Goal: Understand process/instructions

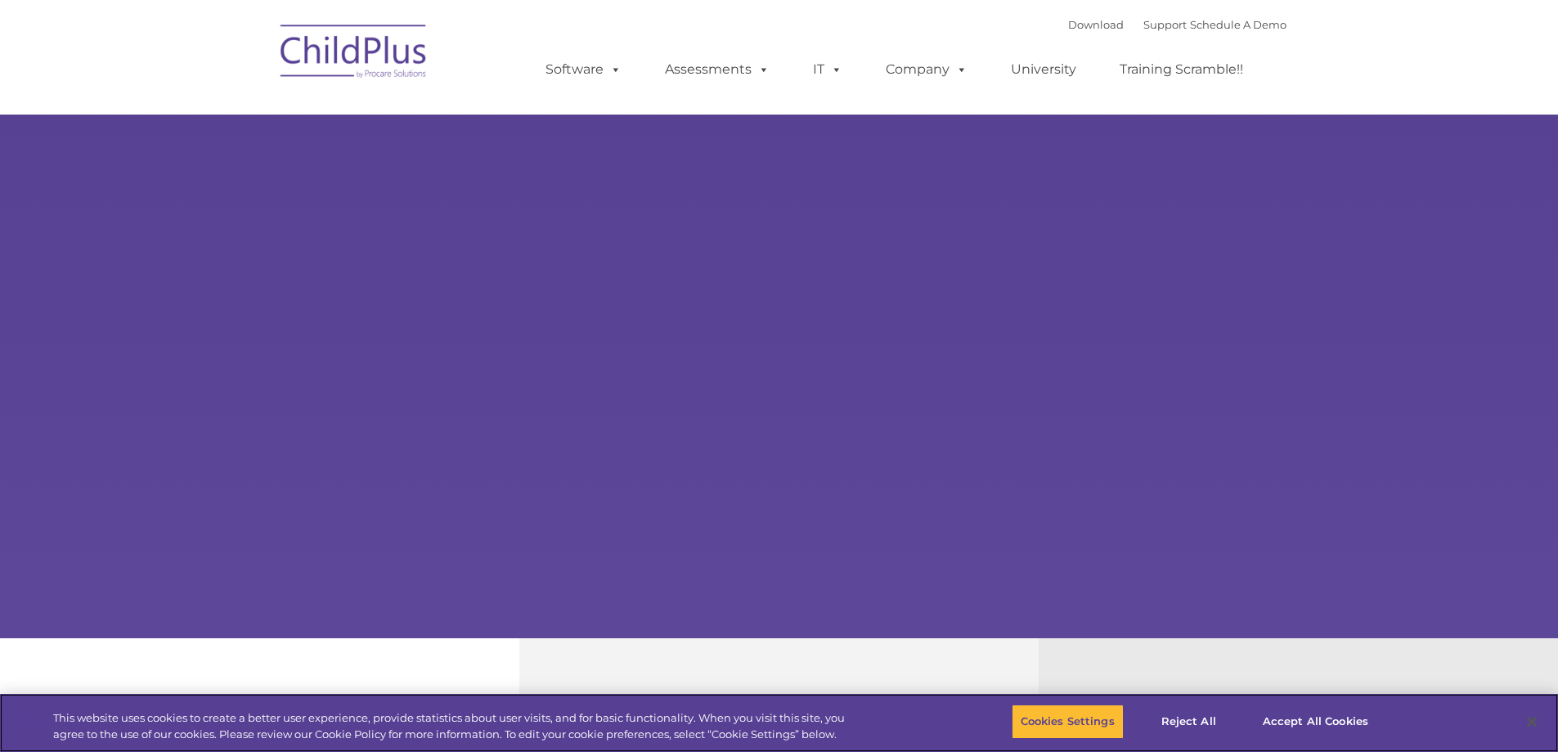
select select "MEDIUM"
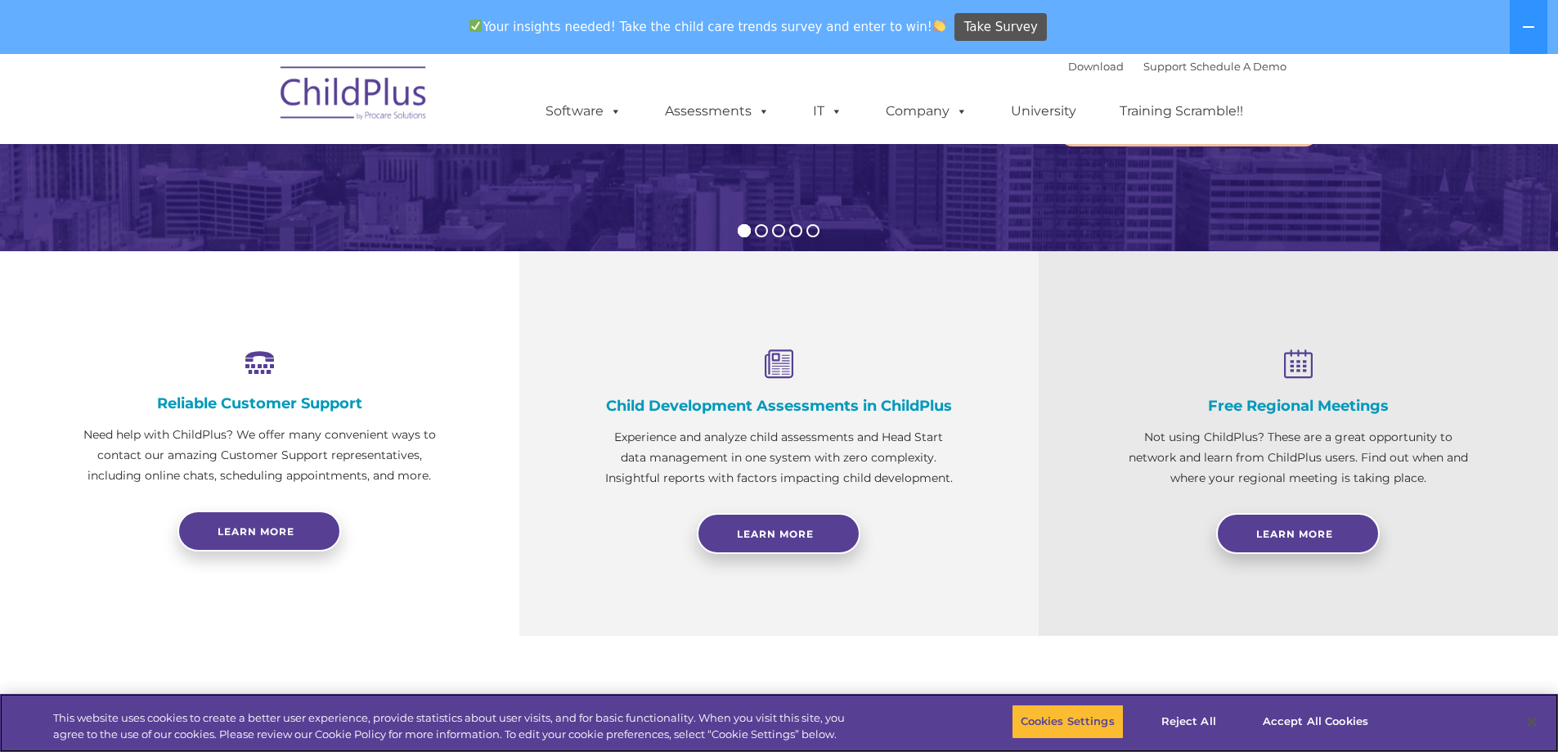
scroll to position [458, 0]
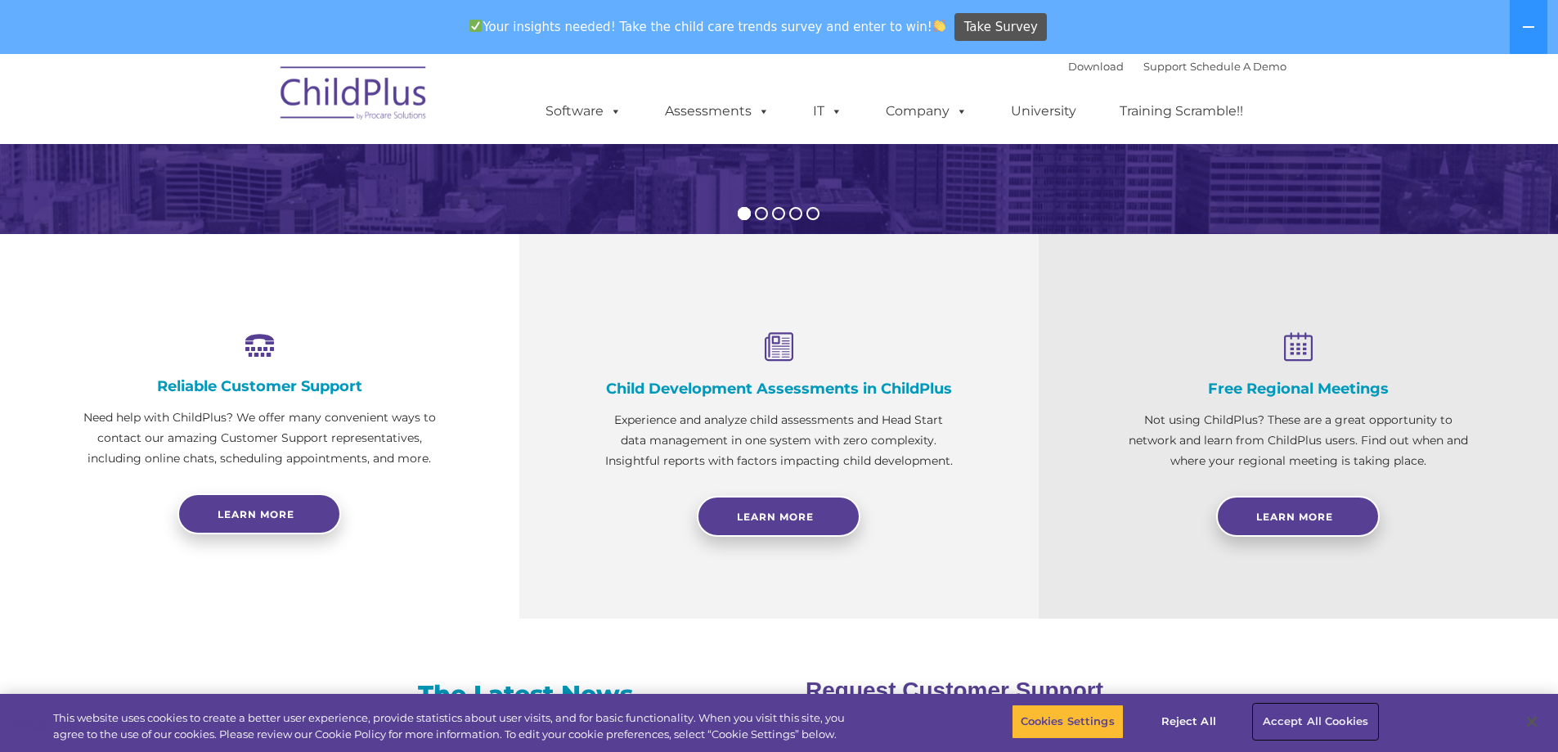
click at [1324, 715] on button "Accept All Cookies" at bounding box center [1316, 721] width 124 height 34
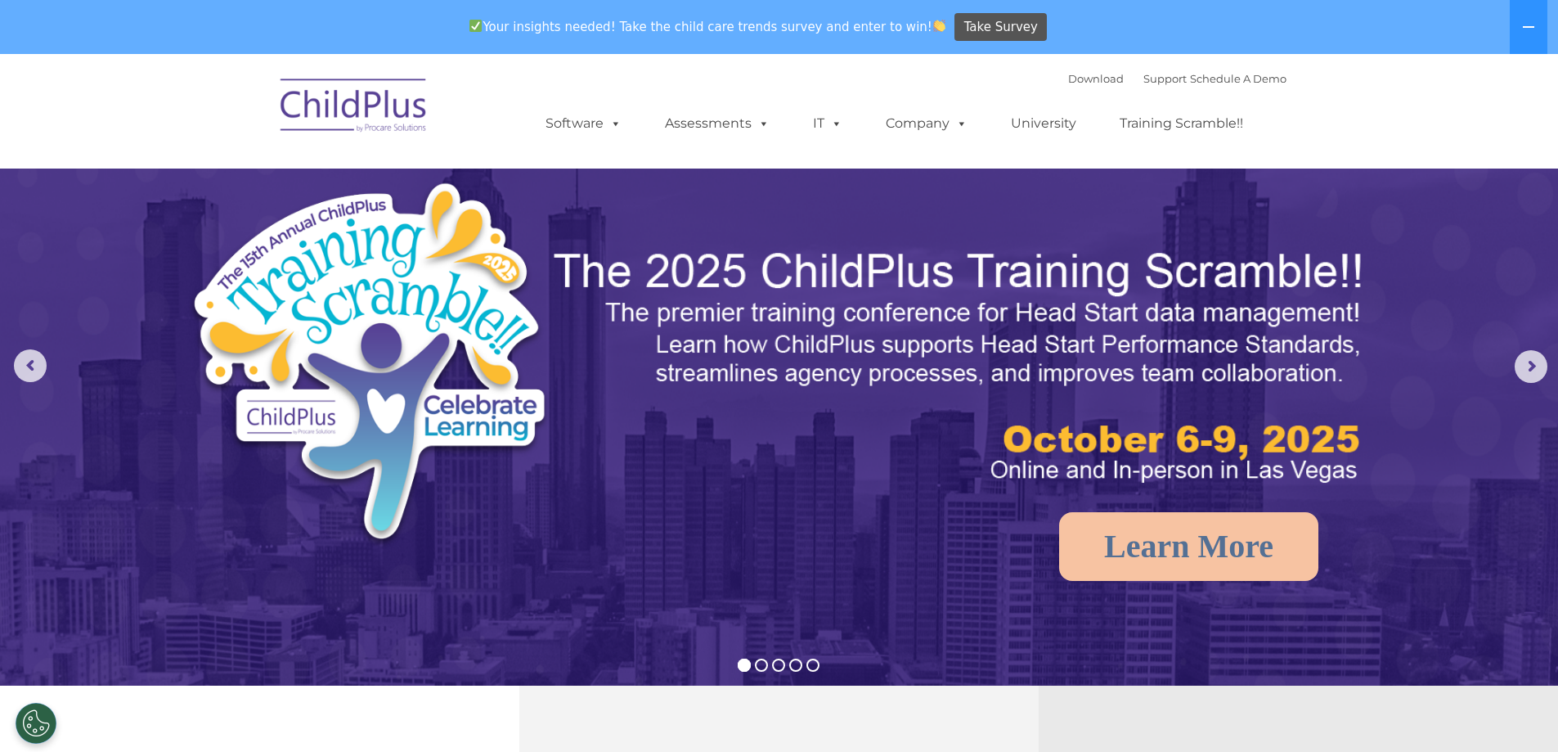
scroll to position [0, 0]
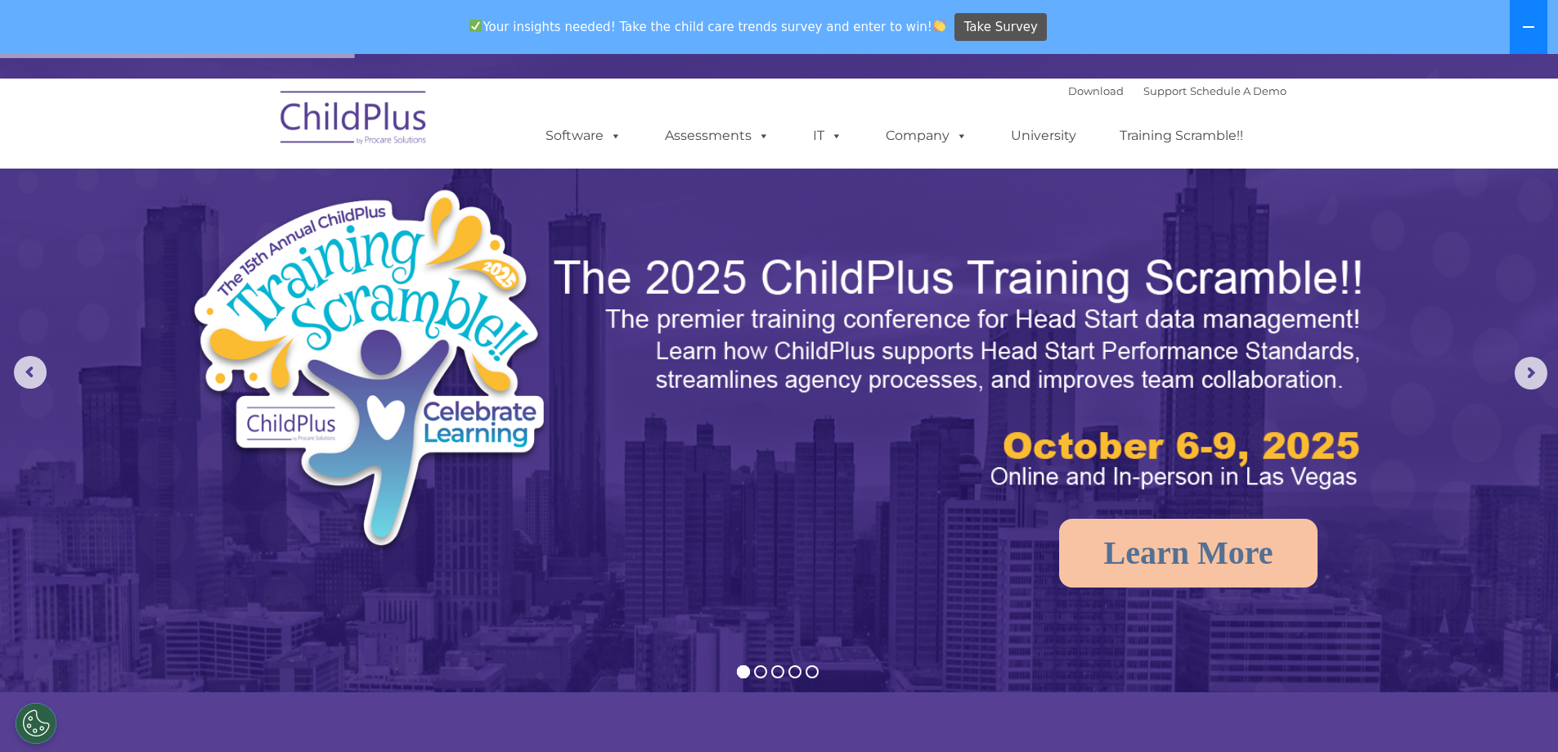
click at [1542, 34] on button at bounding box center [1529, 27] width 38 height 54
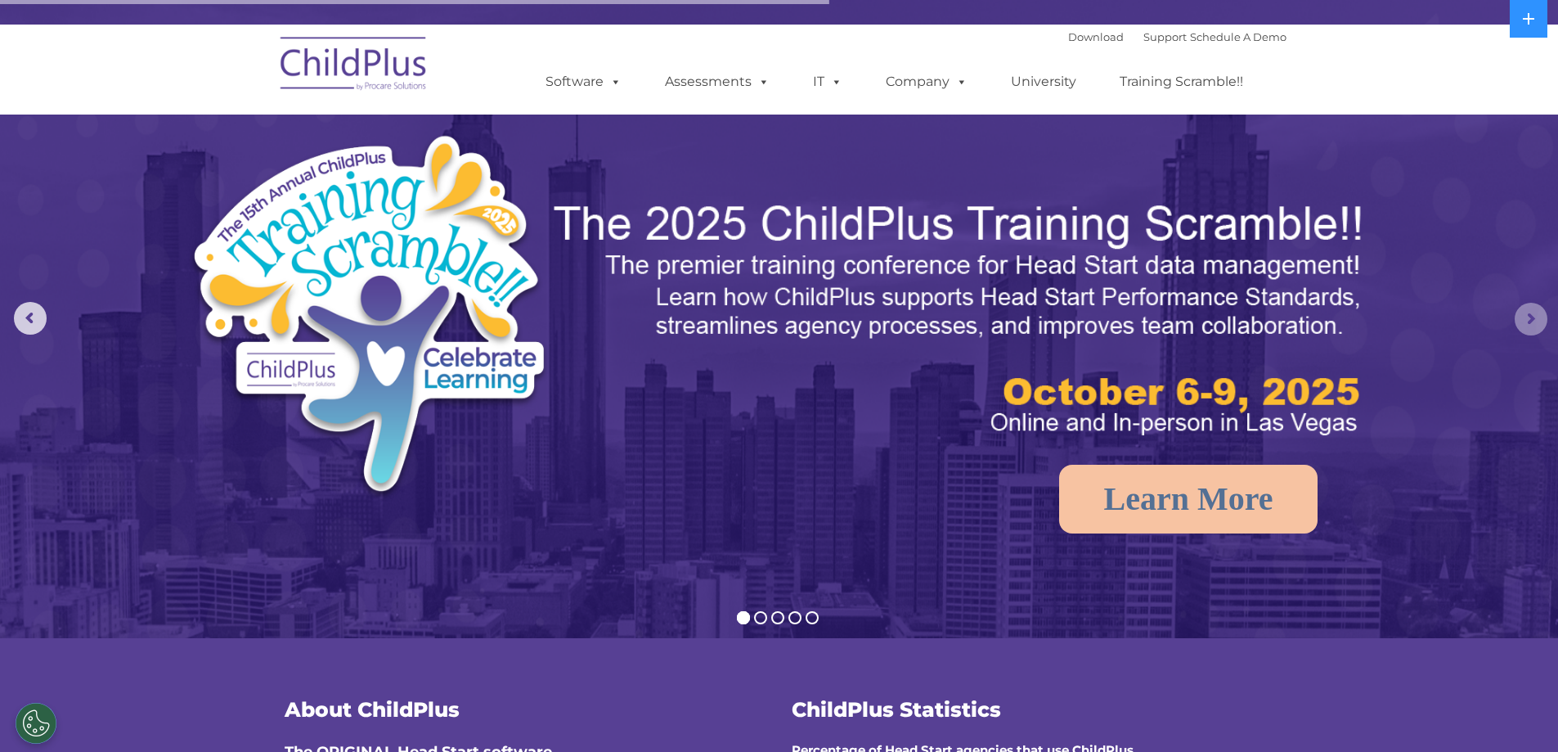
click at [1537, 307] on rs-arrow at bounding box center [1531, 319] width 33 height 33
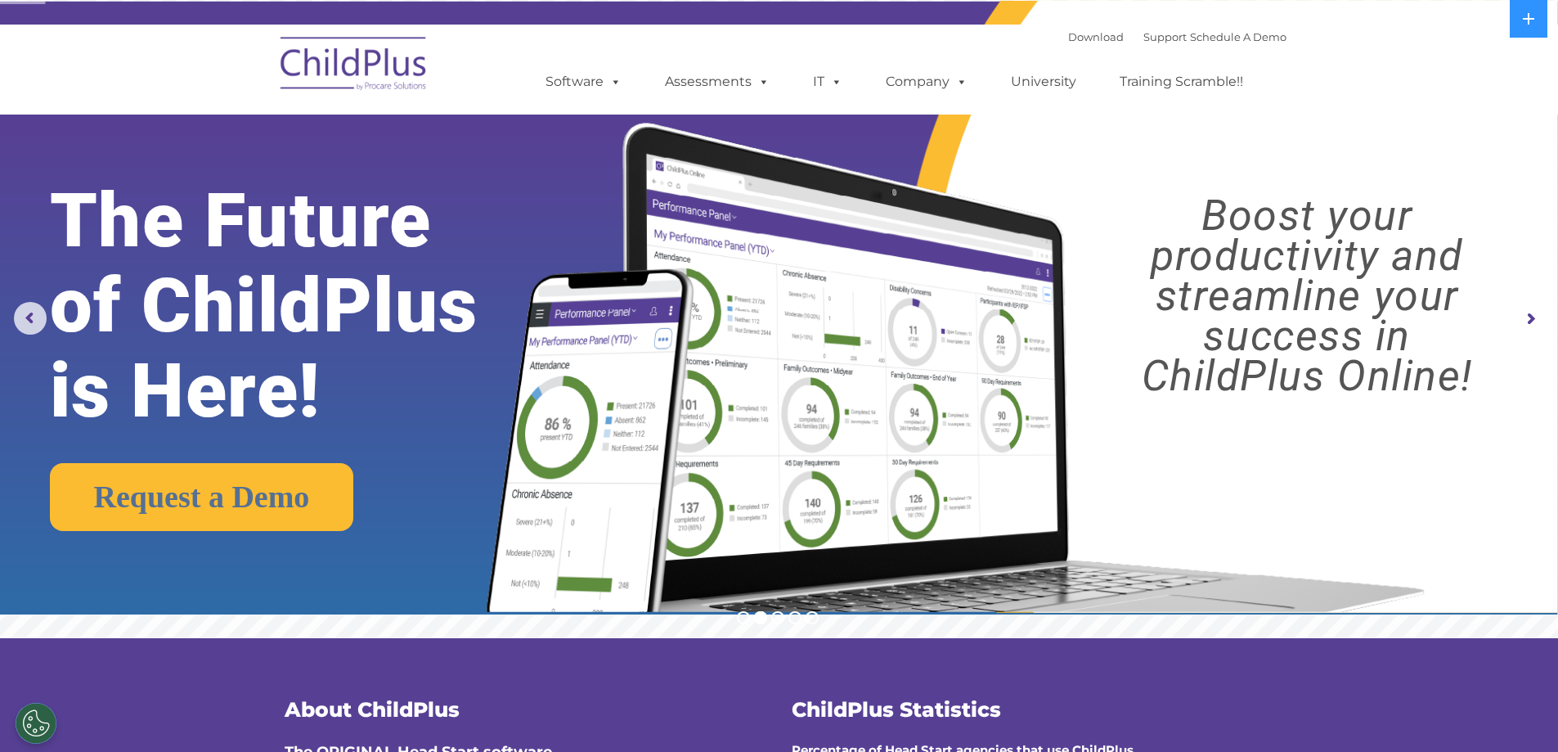
click at [1537, 307] on rs-arrow at bounding box center [1531, 319] width 33 height 33
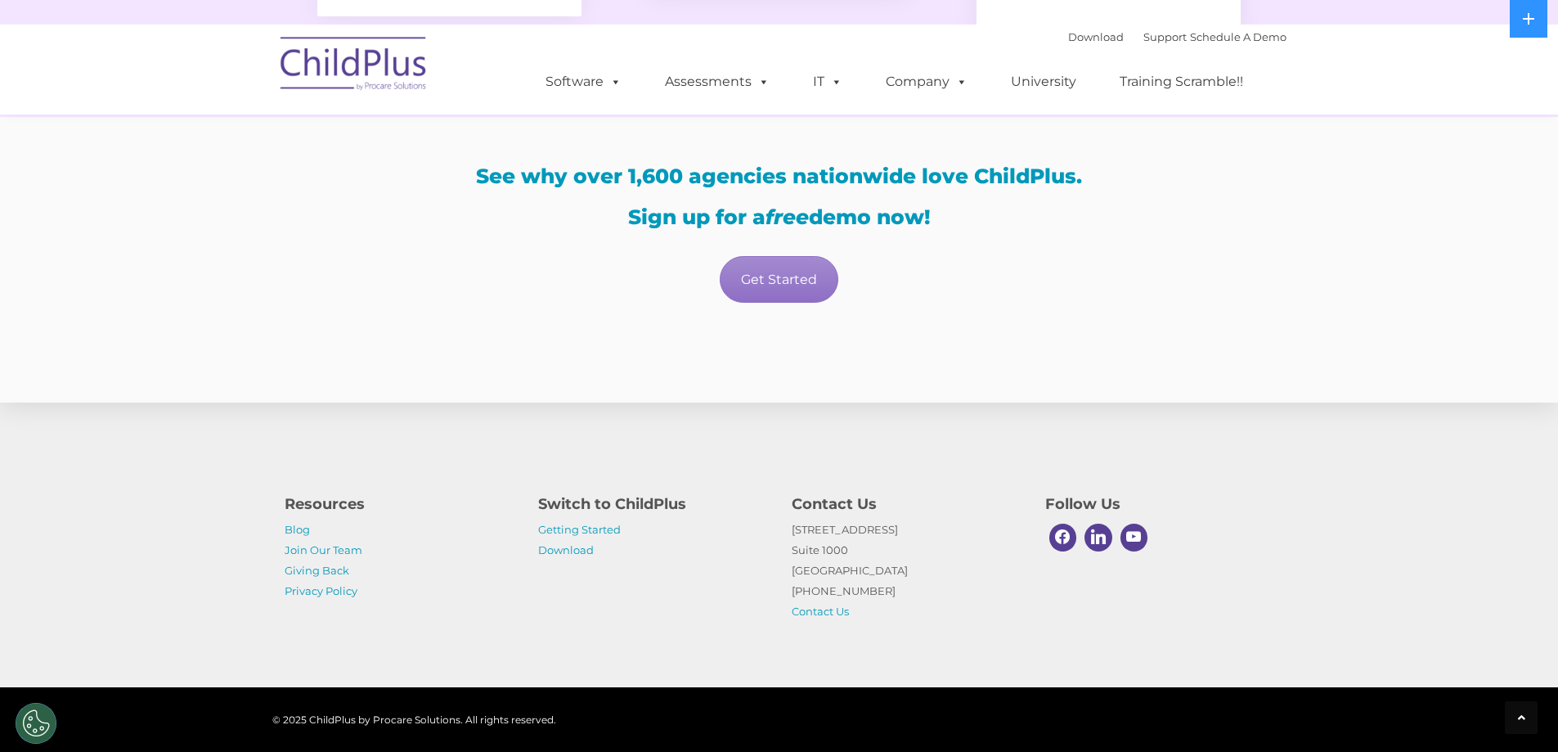
scroll to position [2879, 0]
click at [580, 527] on link "Getting Started" at bounding box center [579, 529] width 83 height 13
